Goal: Information Seeking & Learning: Learn about a topic

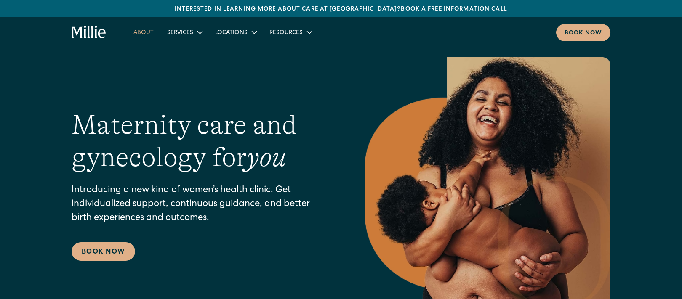
click at [146, 34] on link "About" at bounding box center [144, 32] width 34 height 14
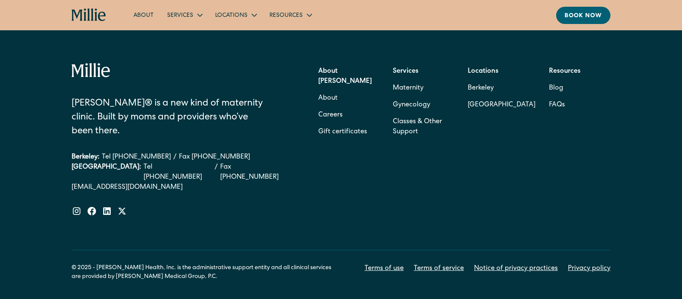
scroll to position [2765, 0]
click at [328, 107] on link "Careers" at bounding box center [330, 115] width 24 height 17
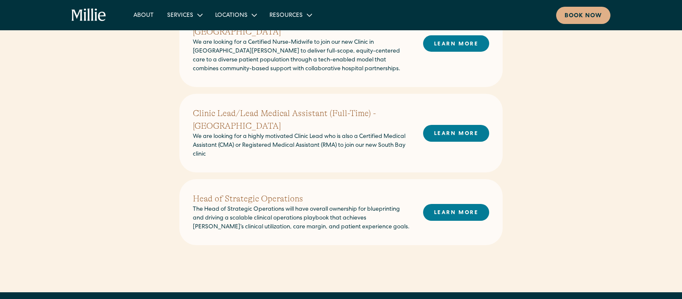
scroll to position [352, 0]
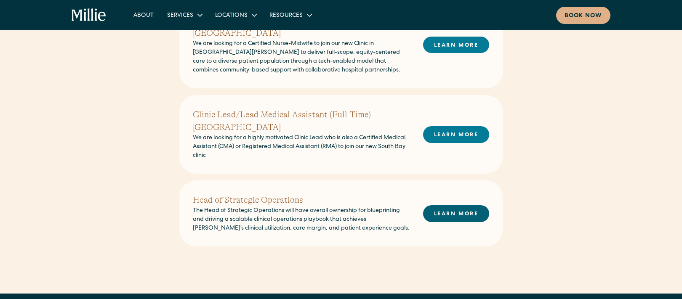
click at [456, 205] on link "LEARN MORE" at bounding box center [456, 213] width 66 height 16
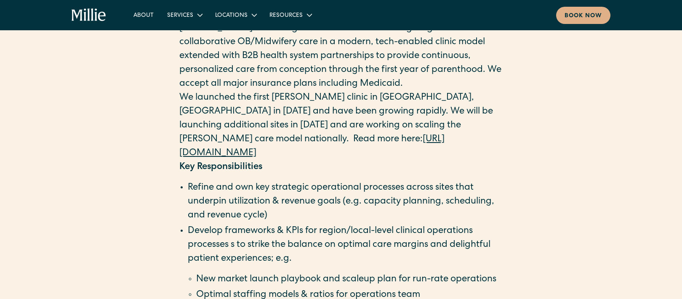
scroll to position [597, 0]
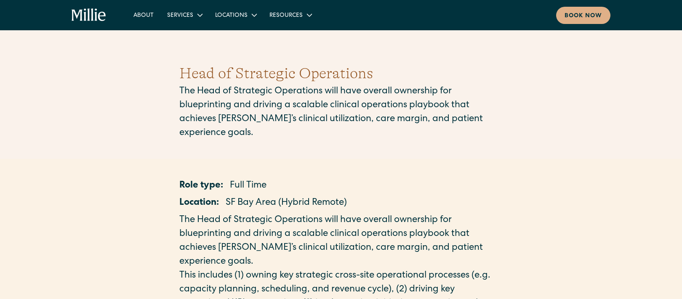
scroll to position [0, 0]
